Goal: Information Seeking & Learning: Learn about a topic

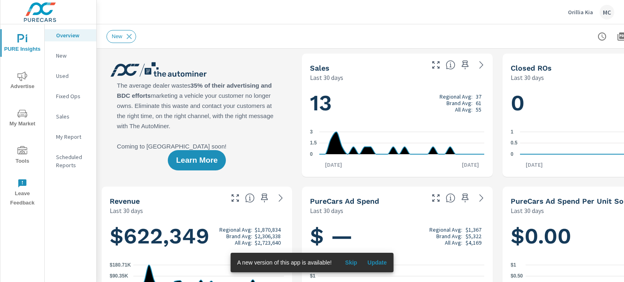
click at [19, 76] on icon "nav menu" at bounding box center [22, 76] width 10 height 10
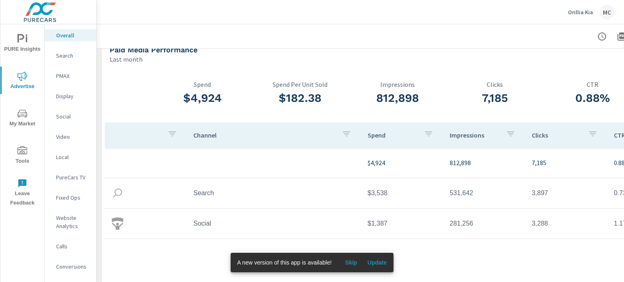
scroll to position [41, 0]
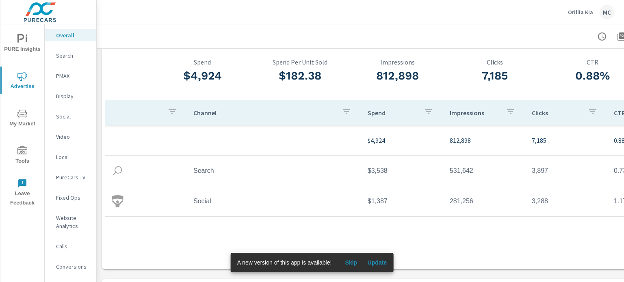
click at [16, 118] on span "My Market" at bounding box center [22, 119] width 39 height 20
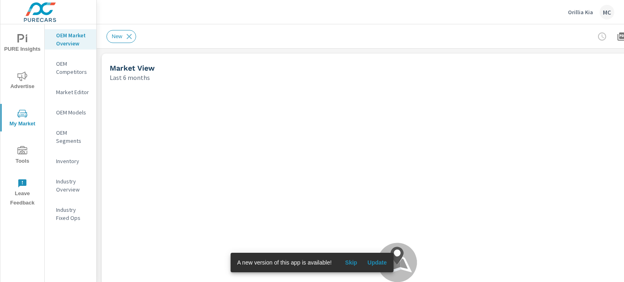
click at [71, 74] on p "OEM Competitors" at bounding box center [73, 68] width 34 height 16
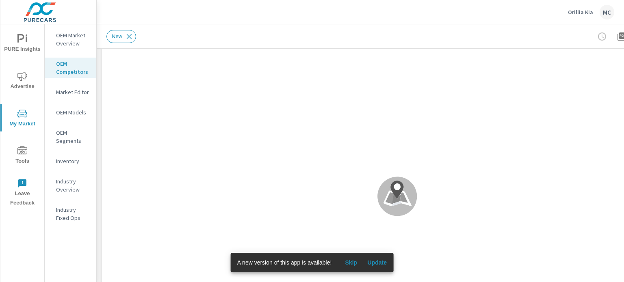
scroll to position [87, 0]
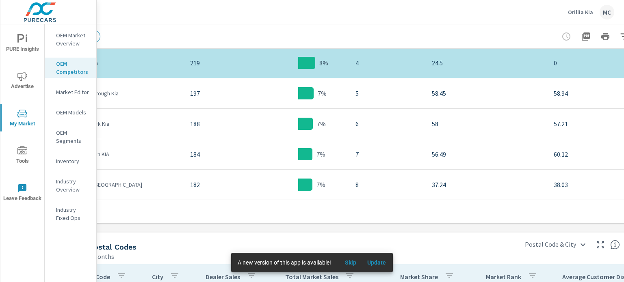
scroll to position [554, 0]
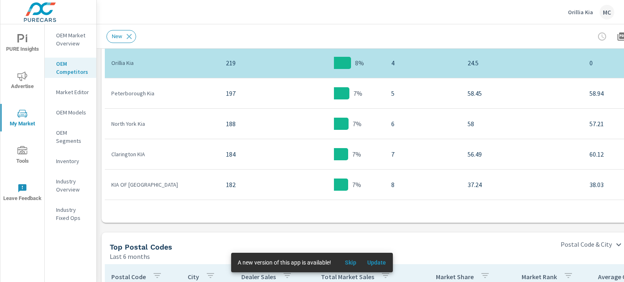
click at [143, 92] on p "Peterborough Kia" at bounding box center [162, 93] width 102 height 8
click at [370, 89] on td "7%" at bounding box center [334, 93] width 102 height 13
click at [119, 95] on p "Peterborough Kia" at bounding box center [162, 93] width 102 height 8
click at [348, 260] on span "Skip" at bounding box center [350, 262] width 19 height 7
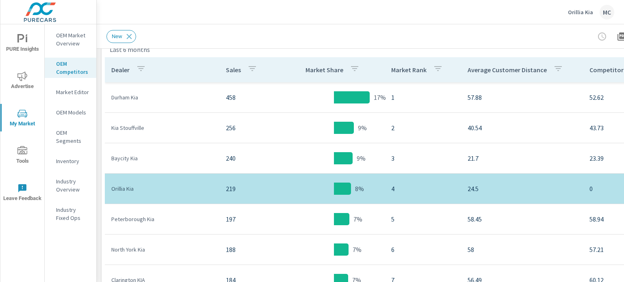
scroll to position [310, 0]
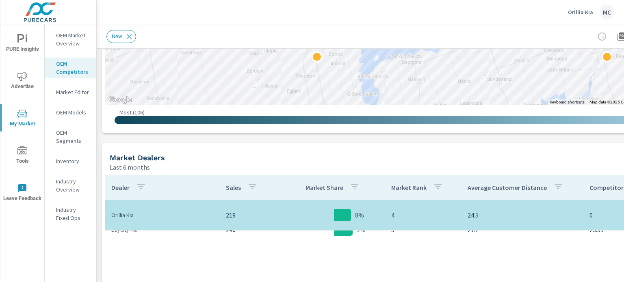
scroll to position [41, 0]
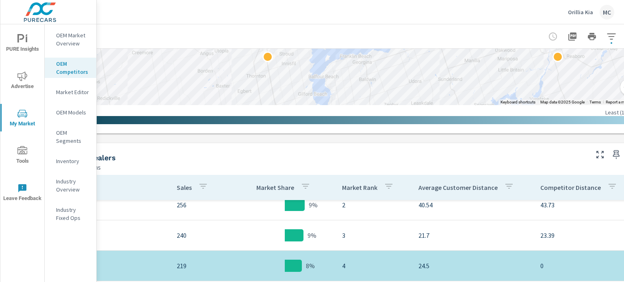
scroll to position [310, 0]
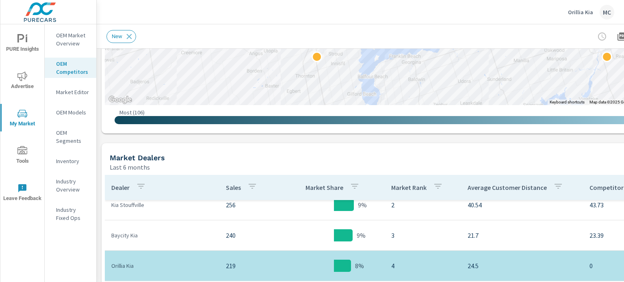
scroll to position [122, 0]
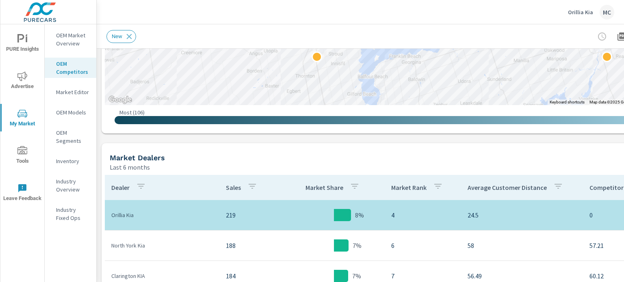
click at [584, 8] on div "Orillia Kia MC" at bounding box center [591, 12] width 46 height 15
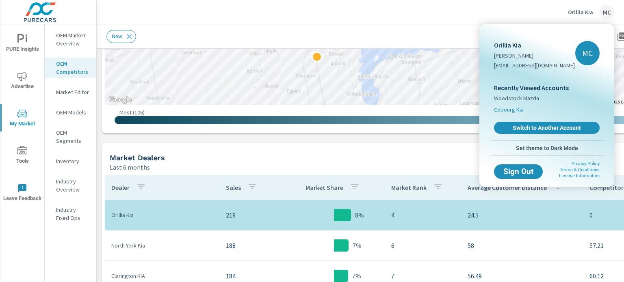
click at [505, 107] on span "Cobourg Kia" at bounding box center [509, 110] width 30 height 8
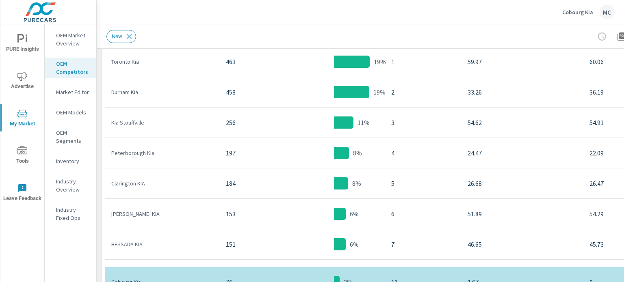
scroll to position [470, 0]
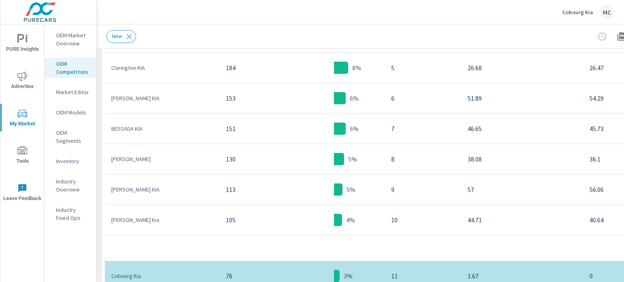
scroll to position [122, 0]
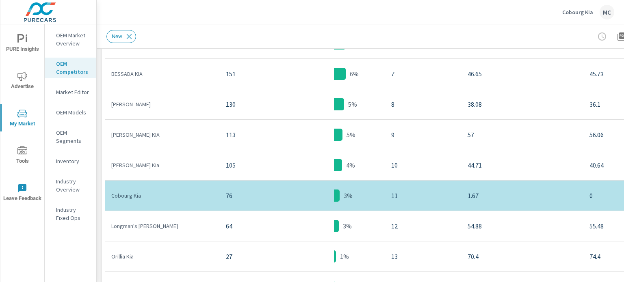
scroll to position [203, 0]
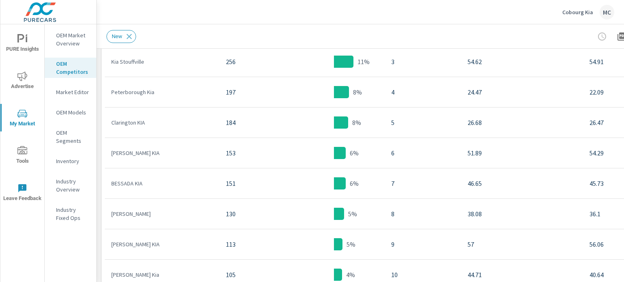
scroll to position [41, 0]
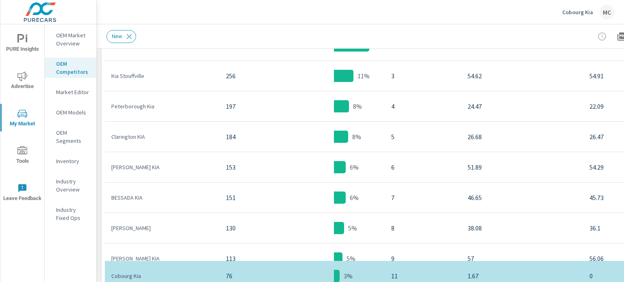
click at [73, 91] on p "Market Editor" at bounding box center [73, 92] width 34 height 8
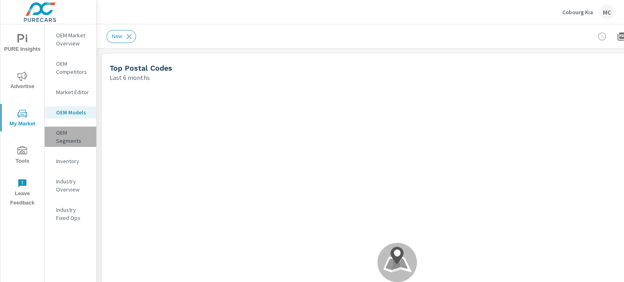
click at [74, 136] on p "OEM Segments" at bounding box center [73, 137] width 34 height 16
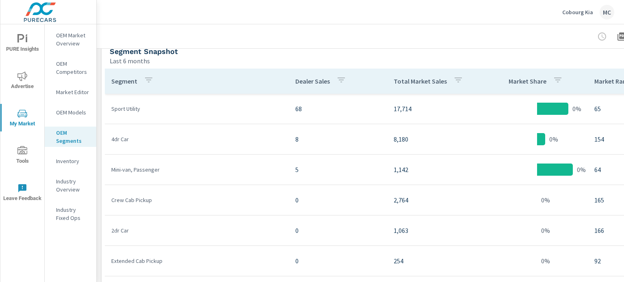
scroll to position [421, 0]
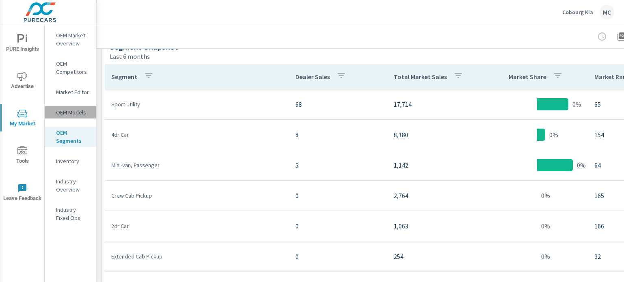
click at [76, 110] on p "OEM Models" at bounding box center [73, 112] width 34 height 8
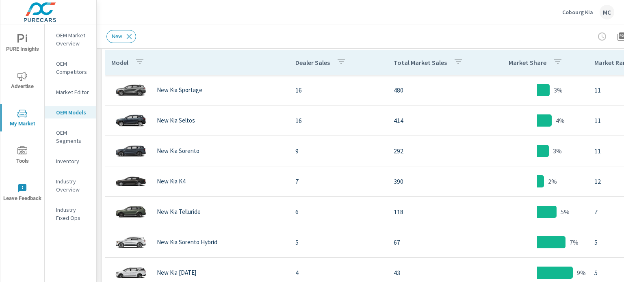
scroll to position [441, 0]
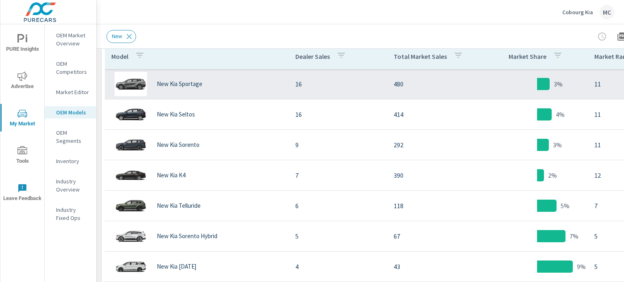
click at [183, 89] on div "New Kia Sportage" at bounding box center [196, 84] width 171 height 24
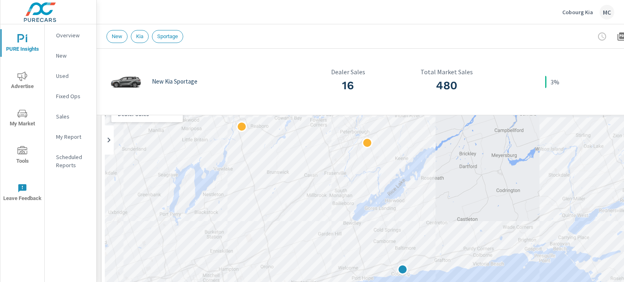
scroll to position [51, 0]
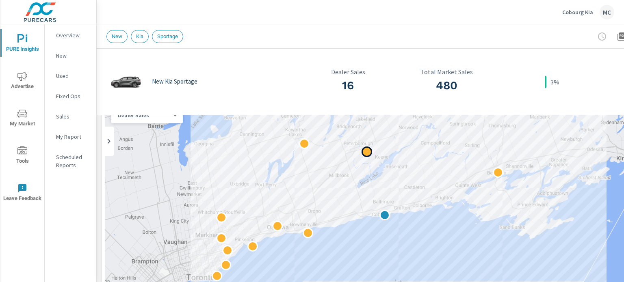
click at [367, 151] on div at bounding box center [367, 152] width 11 height 11
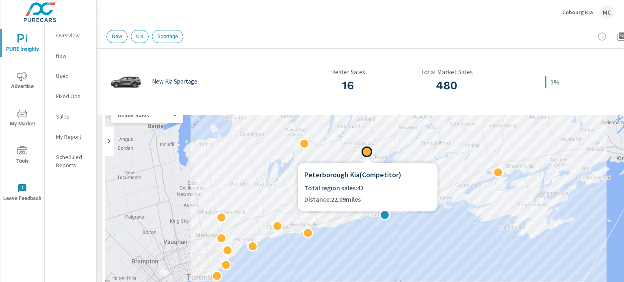
click at [368, 153] on div at bounding box center [367, 152] width 11 height 11
click at [368, 149] on div at bounding box center [367, 152] width 11 height 11
click at [376, 177] on h6 "Peterborough Kia ( Competitor )" at bounding box center [367, 174] width 127 height 11
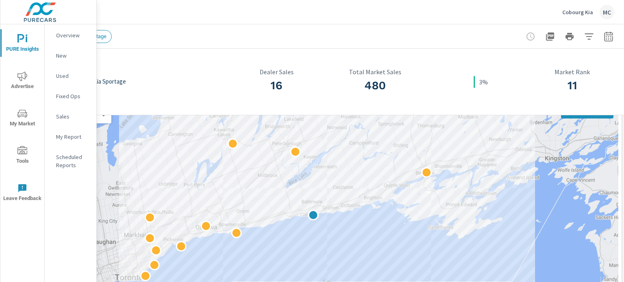
scroll to position [51, 80]
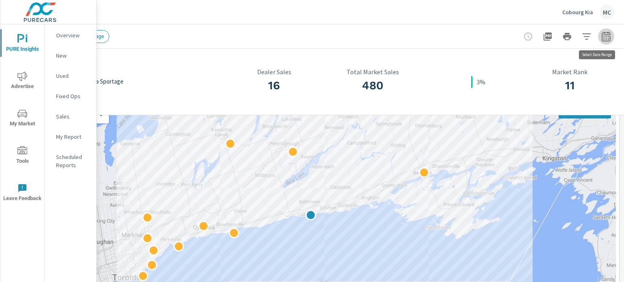
click at [601, 39] on icon "button" at bounding box center [606, 37] width 10 height 10
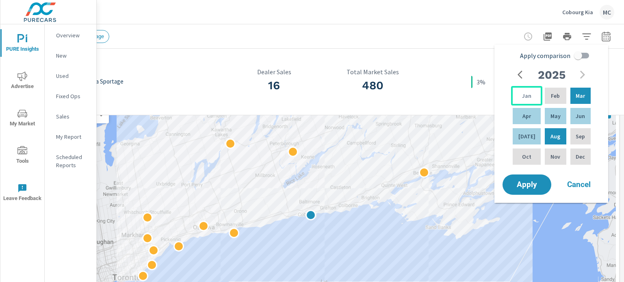
click at [522, 97] on p "Jan" at bounding box center [526, 96] width 9 height 8
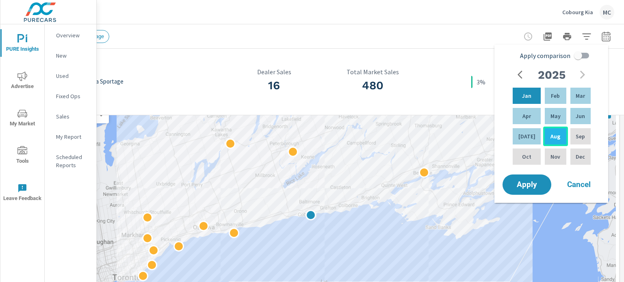
click at [555, 141] on div "Aug" at bounding box center [555, 136] width 24 height 19
click at [532, 189] on span "Apply" at bounding box center [526, 185] width 33 height 8
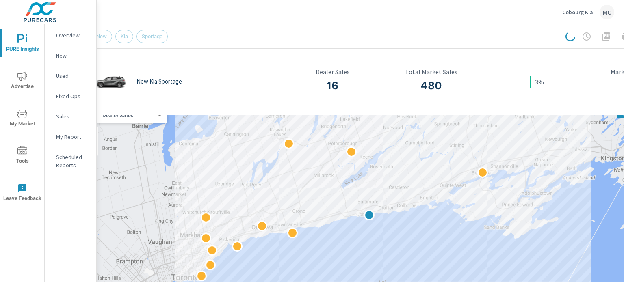
scroll to position [51, 0]
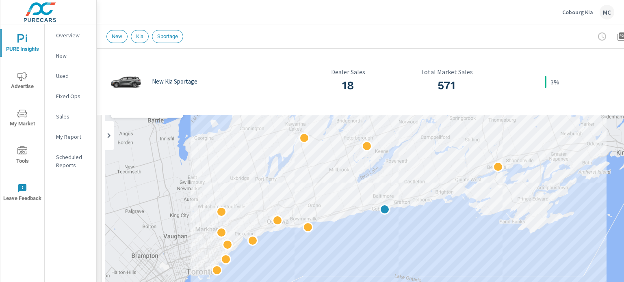
scroll to position [29, 0]
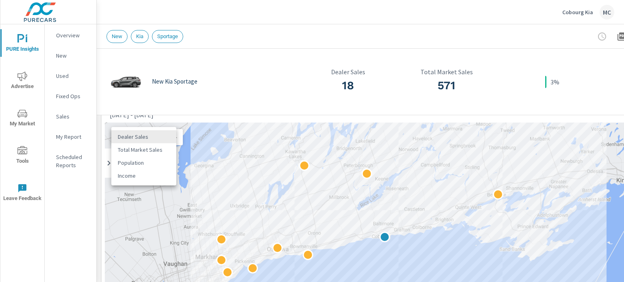
click at [168, 134] on body "PURE Insights Advertise My Market Tools Leave Feedback Overview New Used Fixed …" at bounding box center [312, 141] width 624 height 282
click at [421, 264] on div at bounding box center [312, 141] width 624 height 282
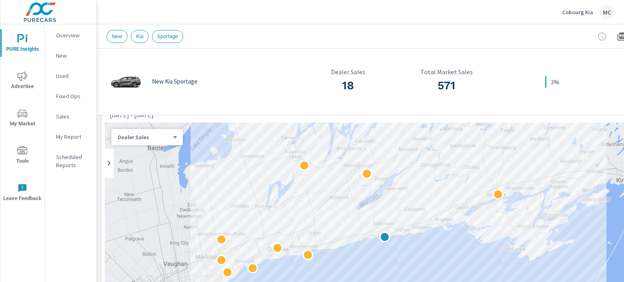
scroll to position [0, 0]
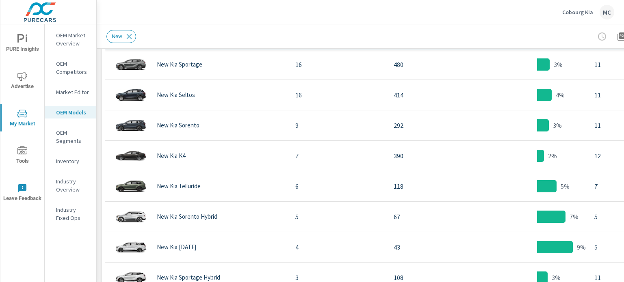
scroll to position [462, 0]
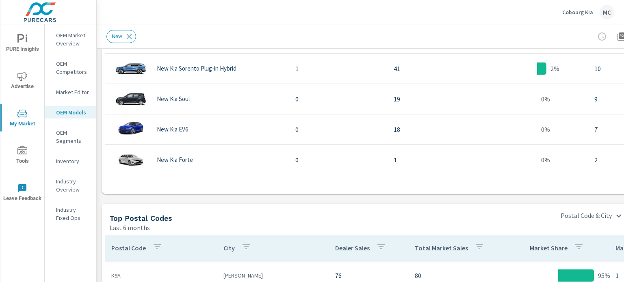
scroll to position [584, 0]
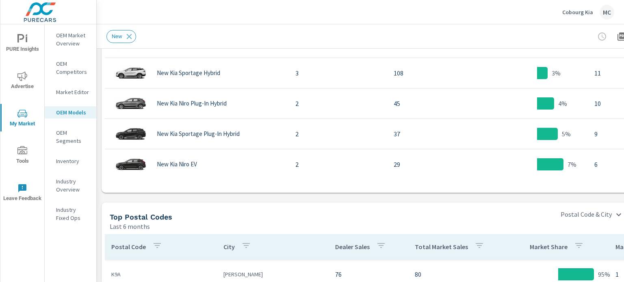
scroll to position [57, 0]
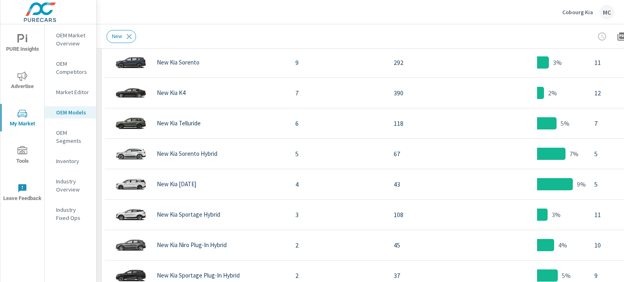
scroll to position [468, 0]
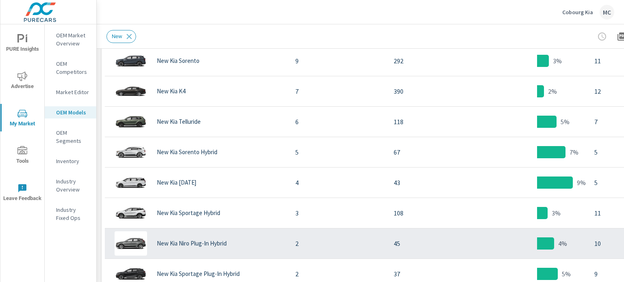
click at [200, 243] on p "New Kia Niro Plug-In Hybrid" at bounding box center [192, 243] width 70 height 7
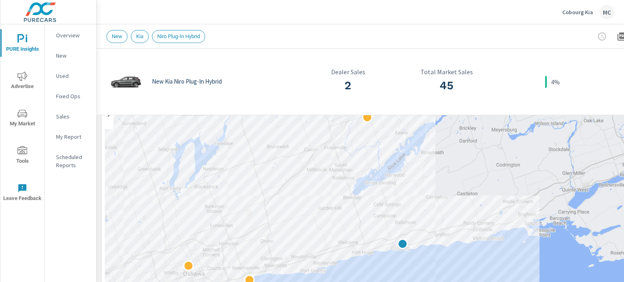
scroll to position [76, 0]
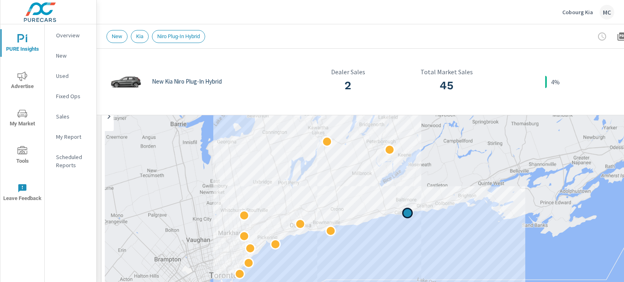
click at [405, 218] on div at bounding box center [407, 213] width 11 height 11
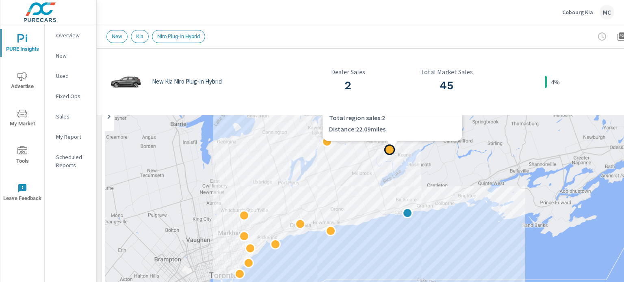
click at [392, 151] on div at bounding box center [389, 150] width 11 height 11
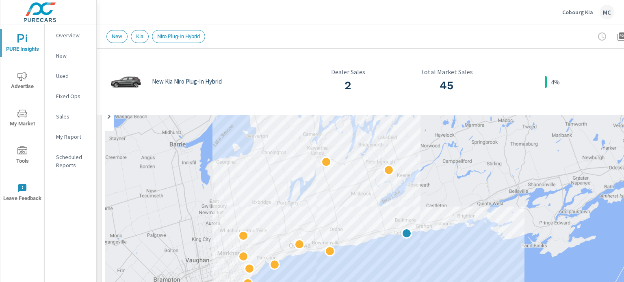
drag, startPoint x: 435, startPoint y: 147, endPoint x: 429, endPoint y: 174, distance: 27.8
click at [429, 174] on div at bounding box center [397, 241] width 585 height 330
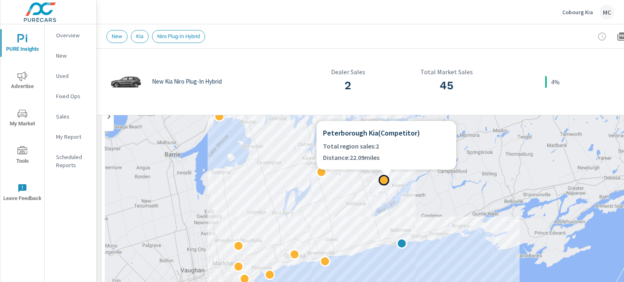
click at [386, 180] on div at bounding box center [384, 180] width 11 height 11
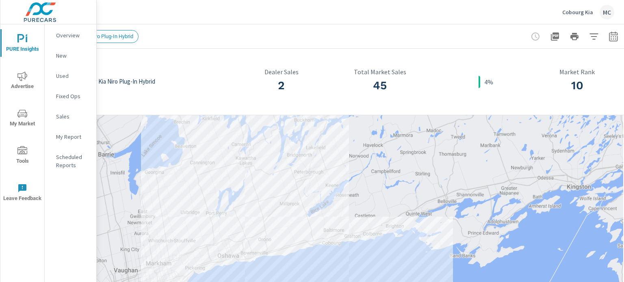
scroll to position [76, 80]
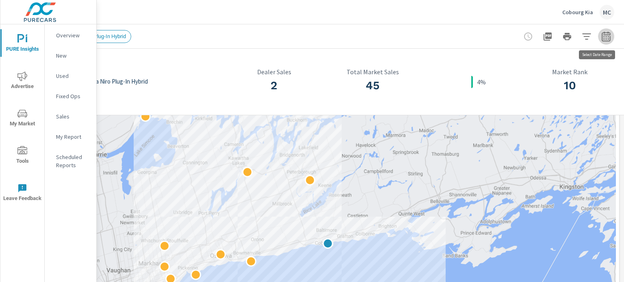
click at [601, 40] on icon "button" at bounding box center [606, 37] width 10 height 10
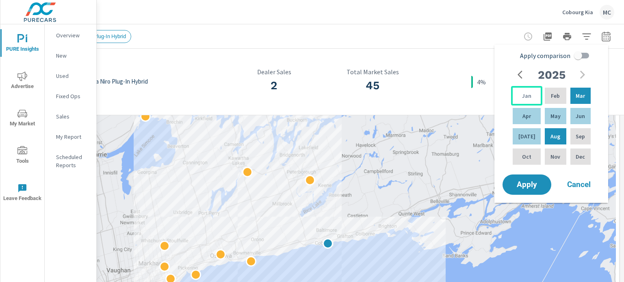
click at [527, 94] on p "Jan" at bounding box center [526, 96] width 9 height 8
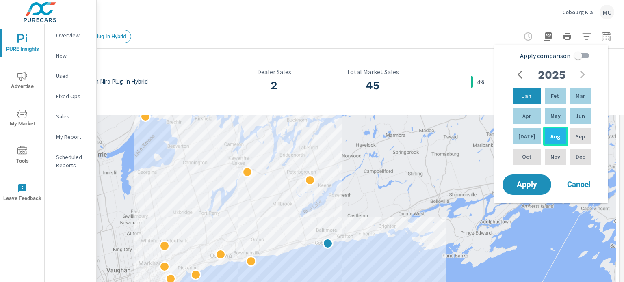
click at [550, 136] on p "Aug" at bounding box center [555, 136] width 10 height 8
click at [527, 185] on span "Apply" at bounding box center [526, 185] width 33 height 8
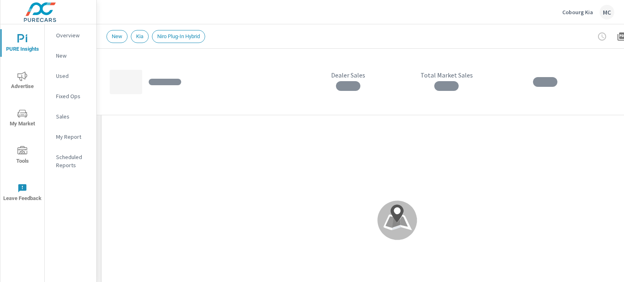
scroll to position [110, 0]
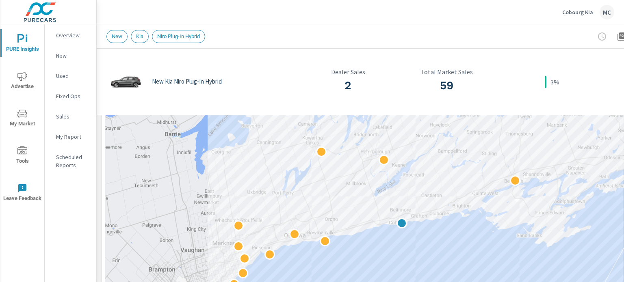
scroll to position [91, 0]
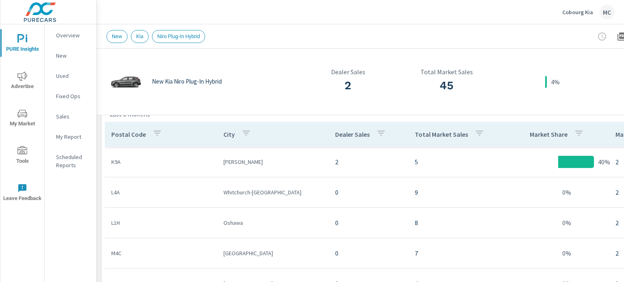
scroll to position [432, 0]
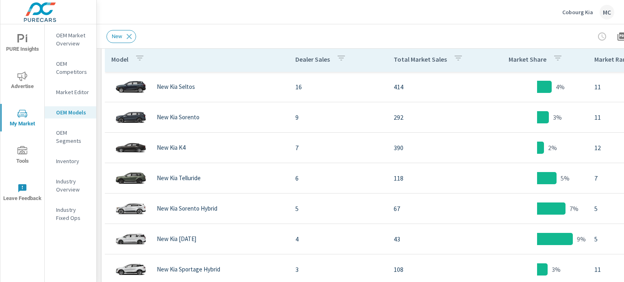
scroll to position [442, 0]
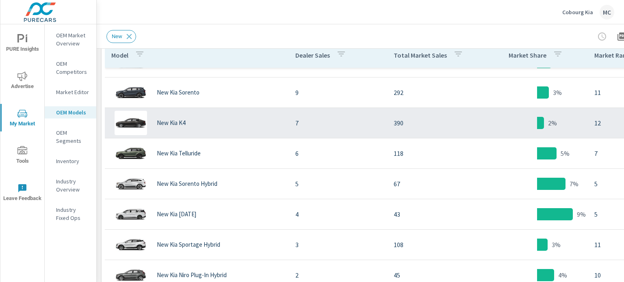
scroll to position [71, 0]
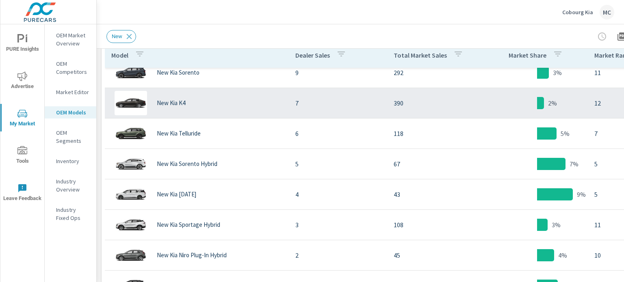
click at [169, 102] on p "New Kia K4" at bounding box center [171, 103] width 28 height 7
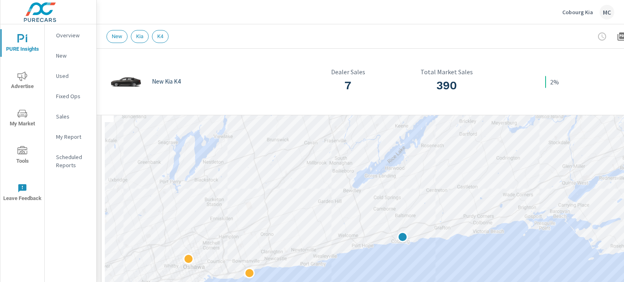
scroll to position [62, 0]
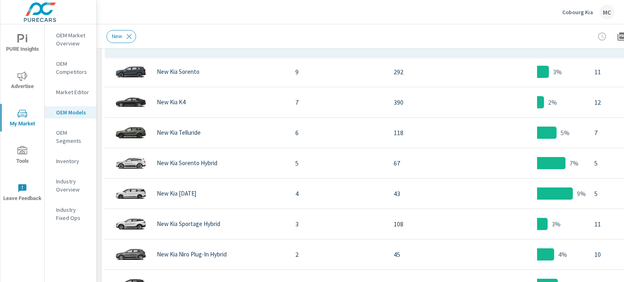
scroll to position [456, 0]
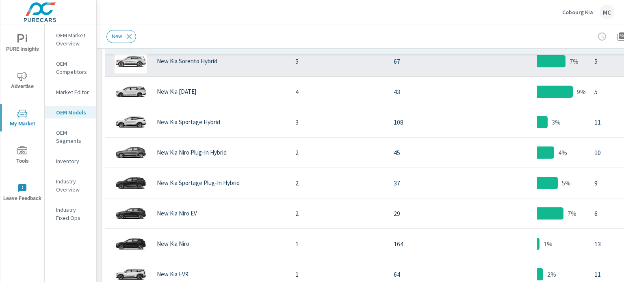
scroll to position [223, 0]
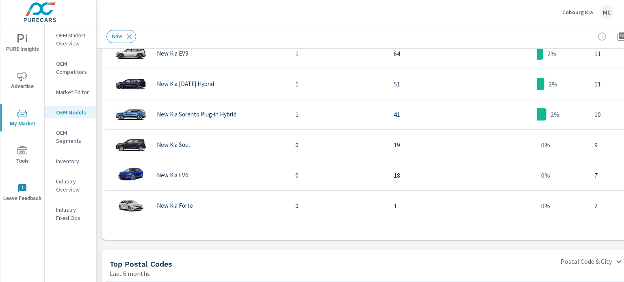
scroll to position [537, 0]
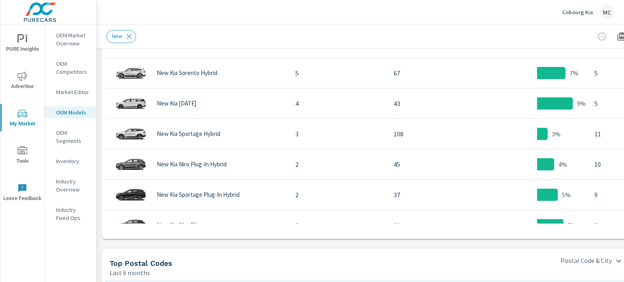
scroll to position [13, 0]
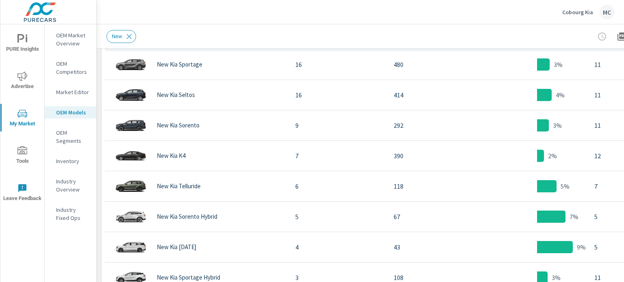
scroll to position [456, 0]
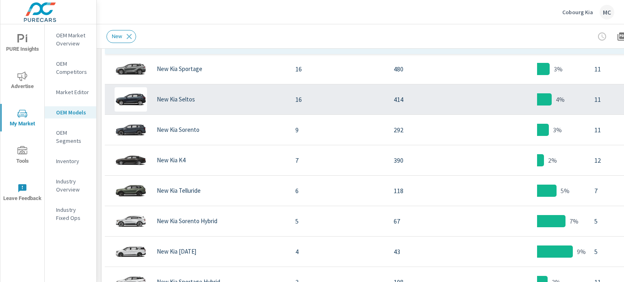
click at [211, 99] on div "New Kia Seltos" at bounding box center [196, 99] width 171 height 24
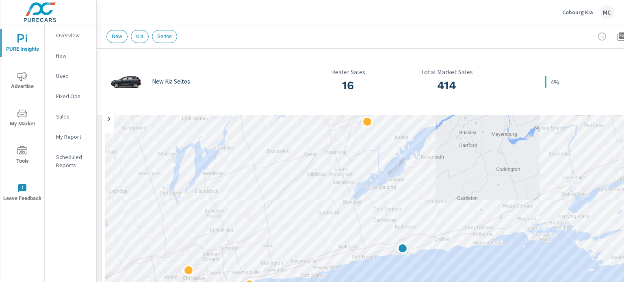
scroll to position [80, 0]
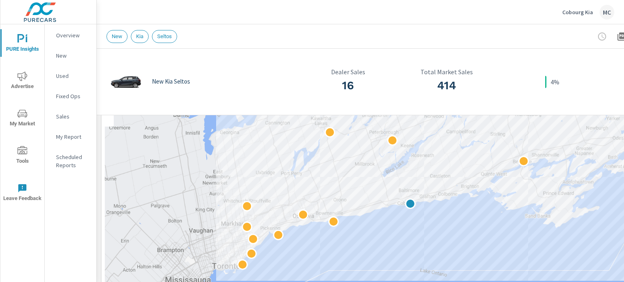
scroll to position [80, 80]
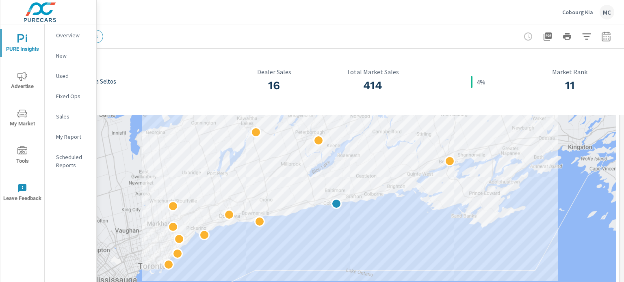
click at [604, 37] on icon "button" at bounding box center [606, 37] width 10 height 10
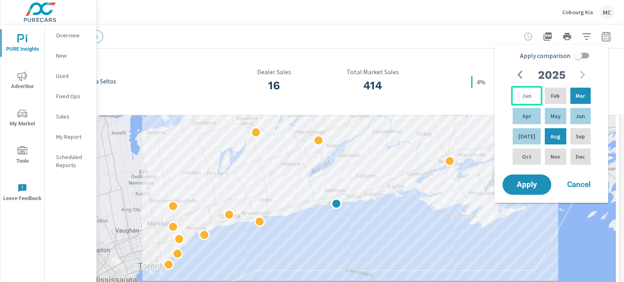
click at [524, 95] on p "Jan" at bounding box center [526, 96] width 9 height 8
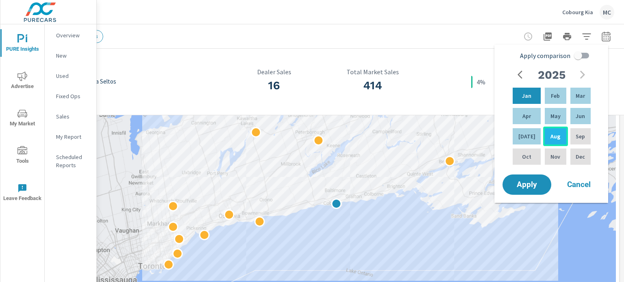
click at [550, 139] on p "Aug" at bounding box center [555, 136] width 10 height 8
click at [534, 177] on button "Apply" at bounding box center [527, 184] width 50 height 21
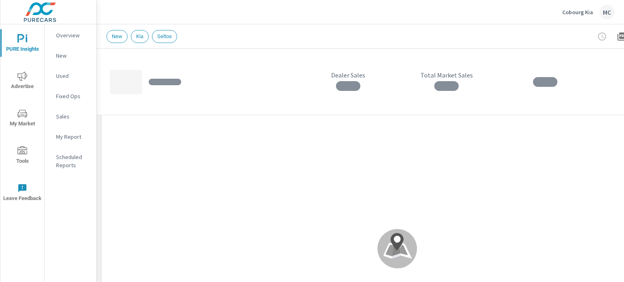
scroll to position [85, 0]
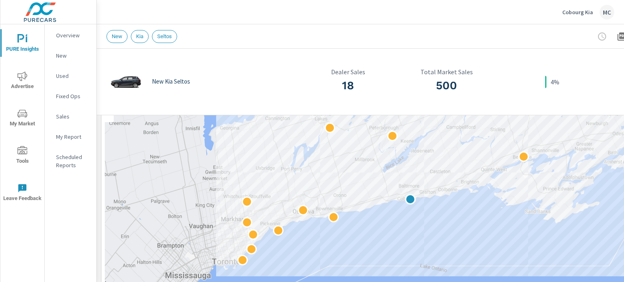
scroll to position [87, 0]
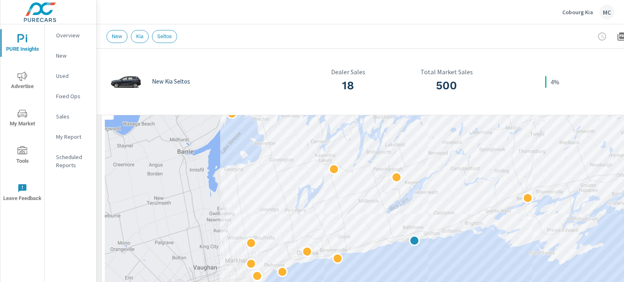
drag, startPoint x: 447, startPoint y: 156, endPoint x: 451, endPoint y: 201, distance: 45.7
click at [451, 201] on div at bounding box center [397, 230] width 585 height 330
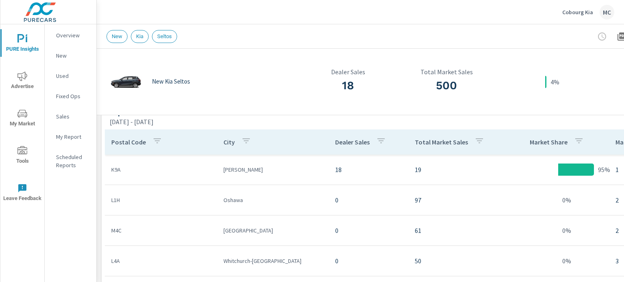
scroll to position [427, 0]
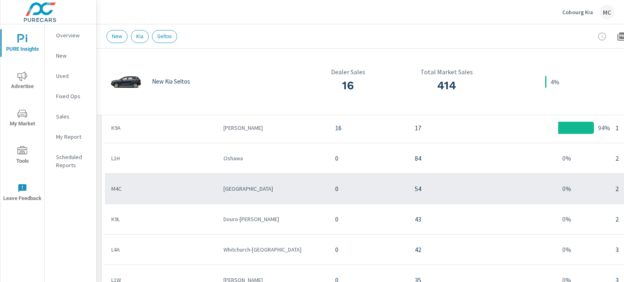
scroll to position [465, 0]
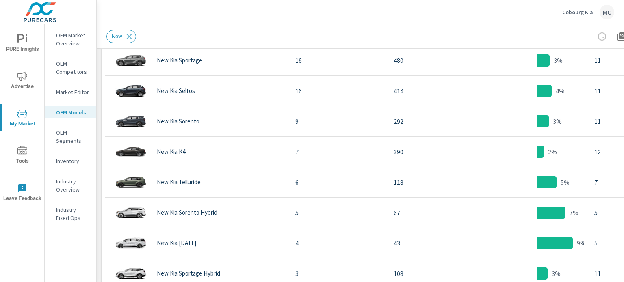
scroll to position [466, 0]
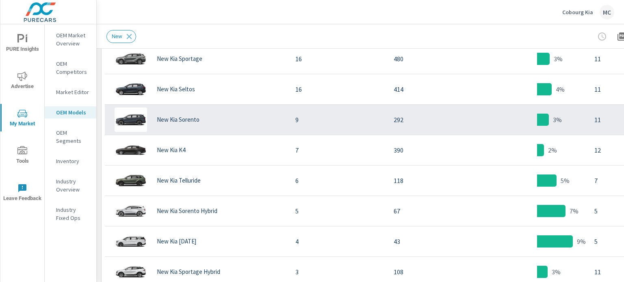
click at [181, 118] on p "New Kia Sorento" at bounding box center [178, 119] width 43 height 7
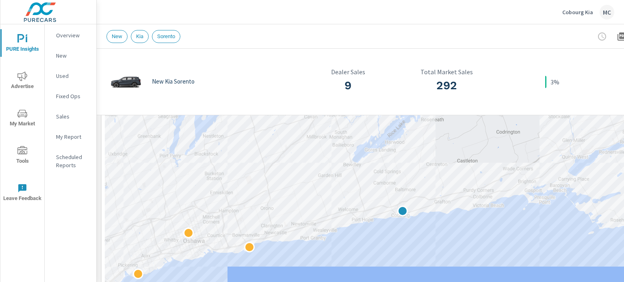
scroll to position [55, 0]
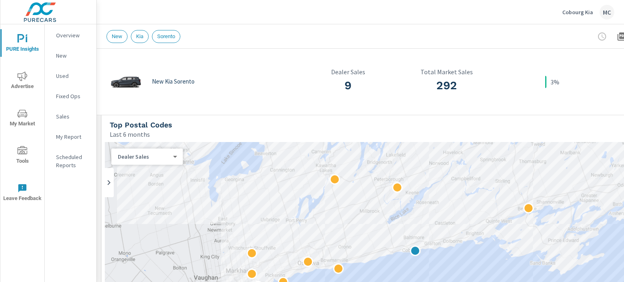
scroll to position [6, 0]
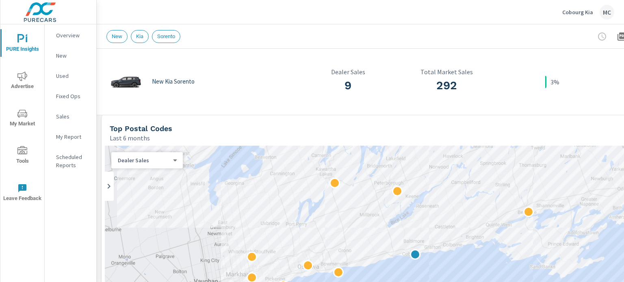
click at [25, 122] on span "My Market" at bounding box center [22, 119] width 39 height 20
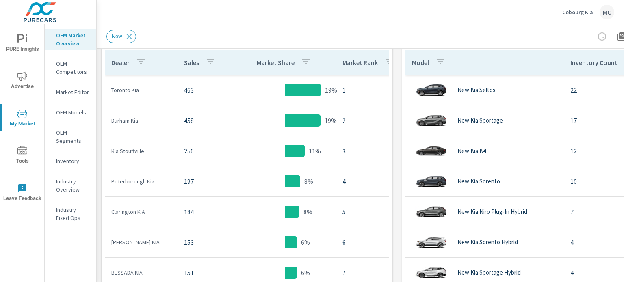
scroll to position [411, 0]
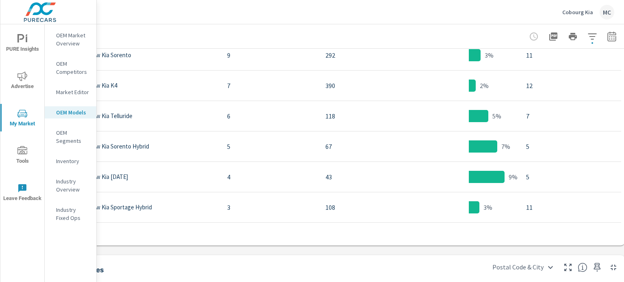
scroll to position [531, 80]
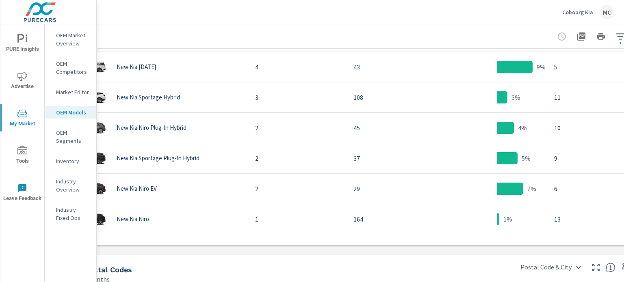
scroll to position [531, 0]
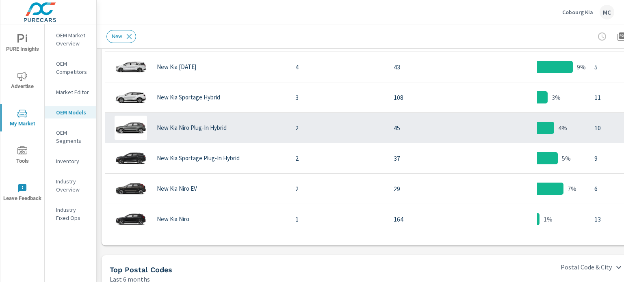
click at [210, 129] on p "New Kia Niro Plug-In Hybrid" at bounding box center [192, 127] width 70 height 7
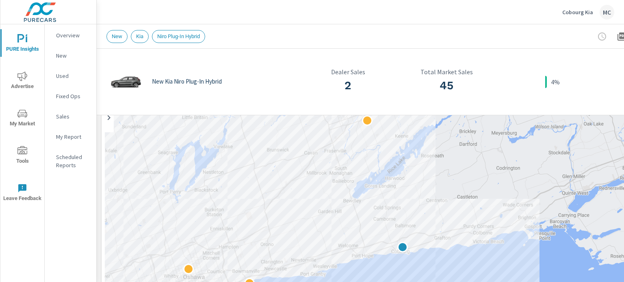
scroll to position [62, 0]
